Goal: Information Seeking & Learning: Find specific fact

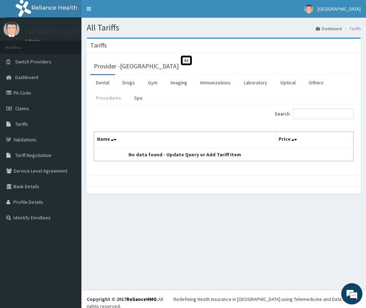
click at [110, 100] on link "Procedures" at bounding box center [108, 97] width 37 height 15
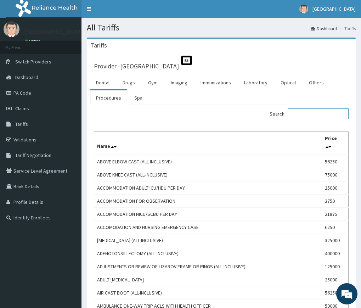
click at [318, 108] on input "Search:" at bounding box center [318, 113] width 61 height 11
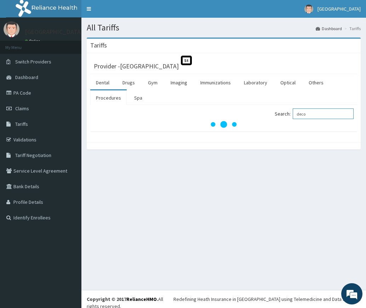
type input "deco"
click at [114, 100] on link "Procedures" at bounding box center [108, 97] width 37 height 15
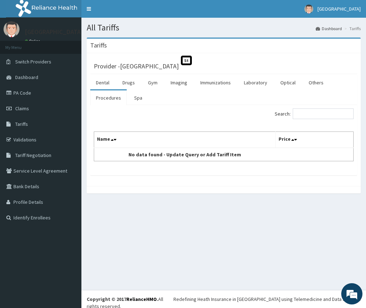
click at [109, 97] on link "Procedures" at bounding box center [108, 97] width 37 height 15
click at [109, 98] on link "Procedures" at bounding box center [108, 97] width 37 height 15
click at [101, 84] on link "Dental" at bounding box center [102, 82] width 25 height 15
click at [103, 101] on link "Procedures" at bounding box center [108, 97] width 37 height 15
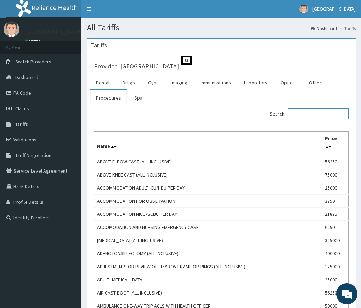
click at [326, 113] on input "Search:" at bounding box center [318, 113] width 61 height 11
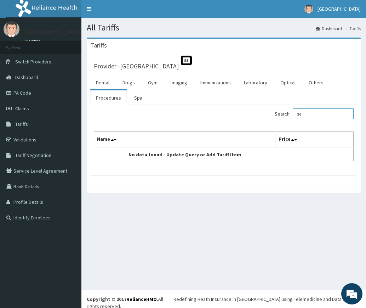
type input "d"
type input "pus"
click at [23, 152] on span "Tariff Negotiation" at bounding box center [33, 155] width 36 height 6
click at [102, 95] on link "Procedures" at bounding box center [108, 97] width 37 height 15
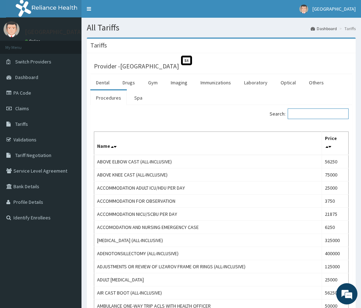
click at [330, 113] on input "Search:" at bounding box center [318, 113] width 61 height 11
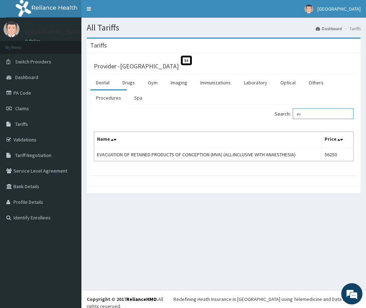
type input "e"
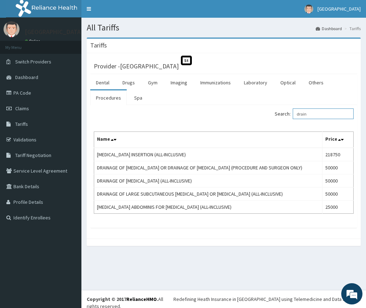
drag, startPoint x: 314, startPoint y: 114, endPoint x: 297, endPoint y: 118, distance: 17.5
click at [298, 118] on label "Search: drain" at bounding box center [314, 113] width 79 height 11
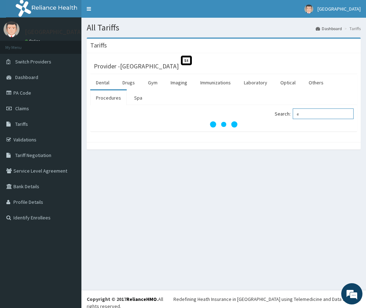
type input "e"
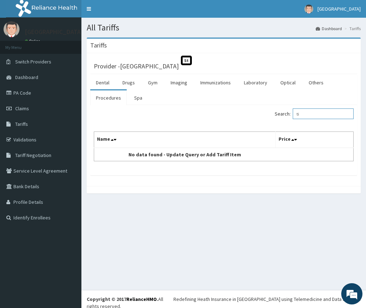
type input "t"
type input "T"
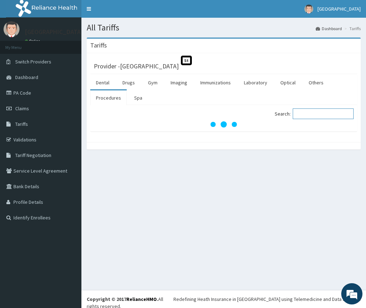
click at [321, 115] on input "Search:" at bounding box center [323, 113] width 61 height 11
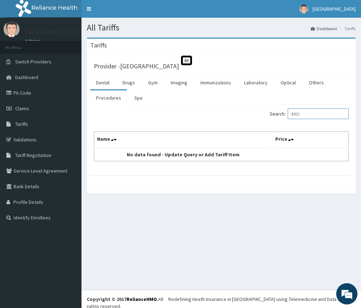
type input "EXCI"
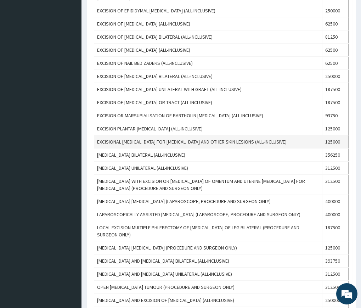
scroll to position [217, 0]
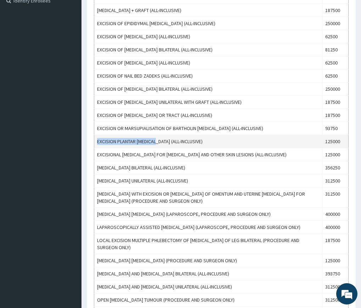
drag, startPoint x: 98, startPoint y: 139, endPoint x: 158, endPoint y: 141, distance: 60.3
click at [158, 141] on td "EXCISION PLANTAR [MEDICAL_DATA] (ALL-INCLUSIVE)" at bounding box center [208, 141] width 228 height 13
copy td "EXCISION PLANTAR [MEDICAL_DATA]"
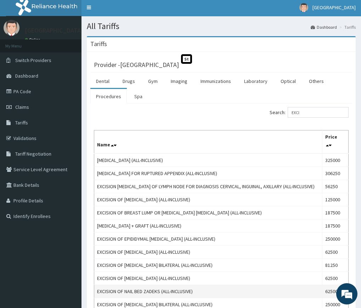
scroll to position [0, 0]
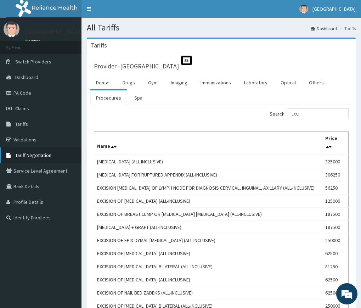
click at [27, 152] on span "Tariff Negotiation" at bounding box center [33, 155] width 36 height 6
